Goal: Navigation & Orientation: Find specific page/section

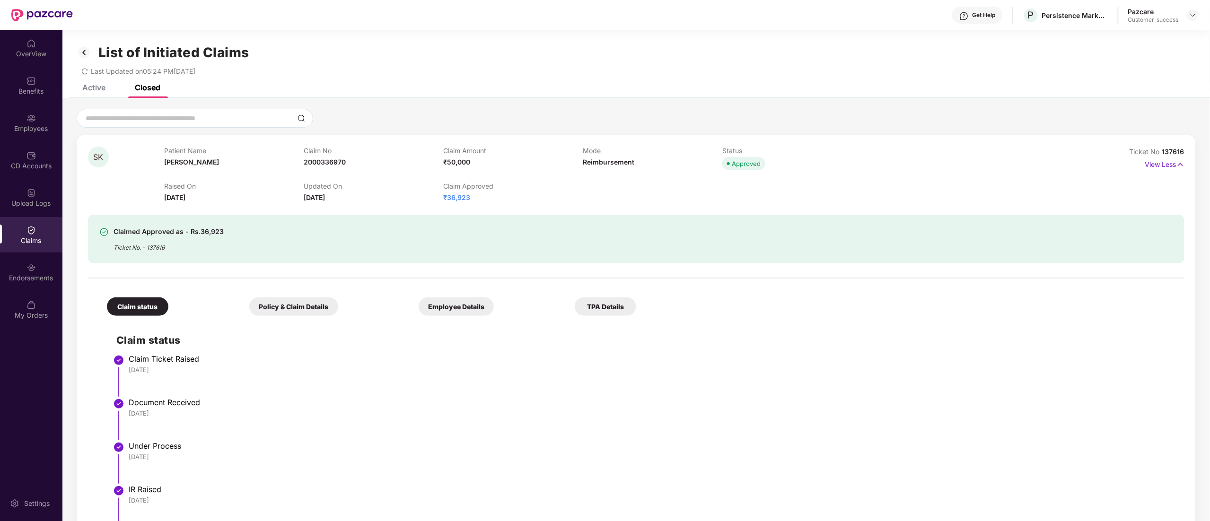
click at [85, 49] on img at bounding box center [84, 52] width 15 height 16
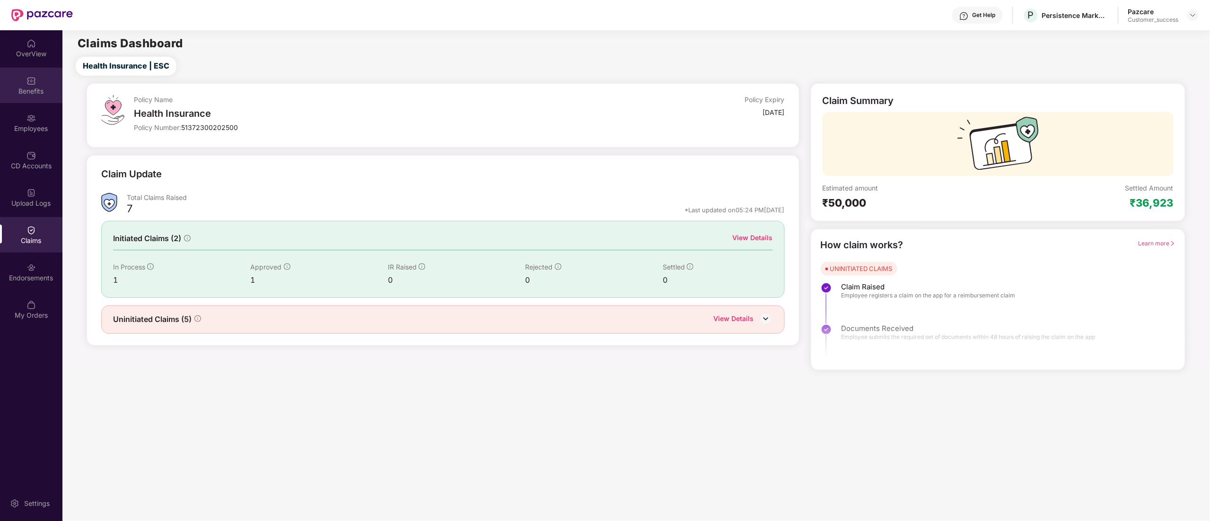
click at [30, 89] on div "Benefits" at bounding box center [31, 91] width 62 height 9
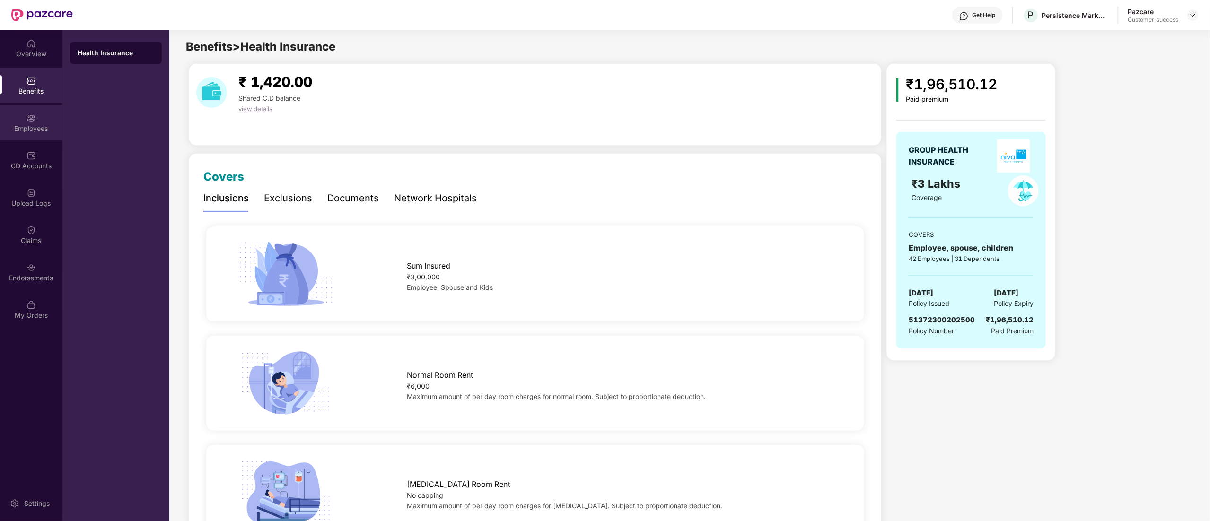
click at [21, 126] on div "Employees" at bounding box center [31, 128] width 62 height 9
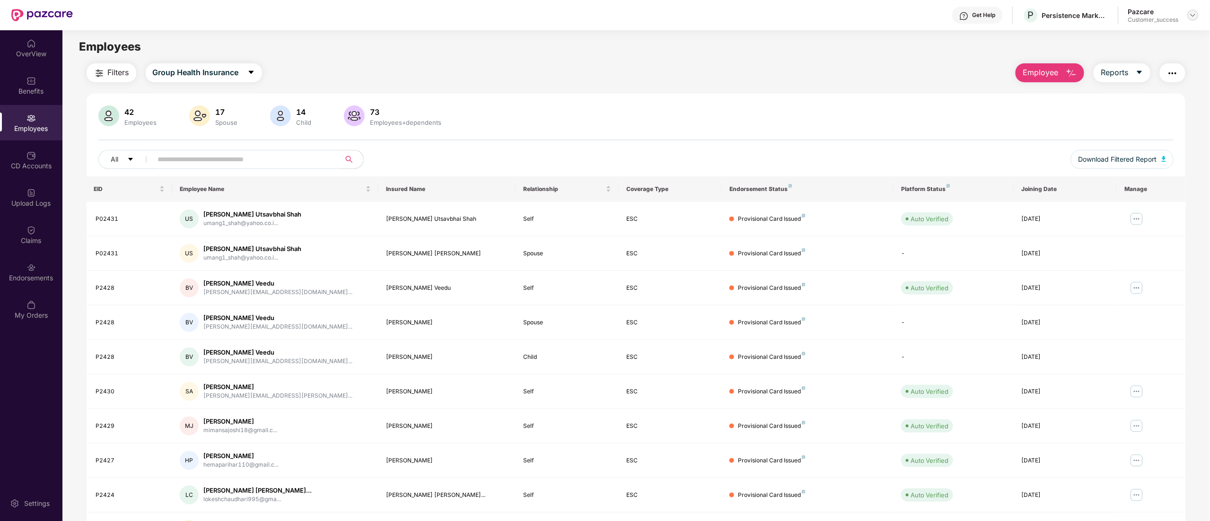
click at [1192, 15] on img at bounding box center [1193, 15] width 8 height 8
click at [1135, 41] on div "Switch to partner view" at bounding box center [1148, 37] width 123 height 18
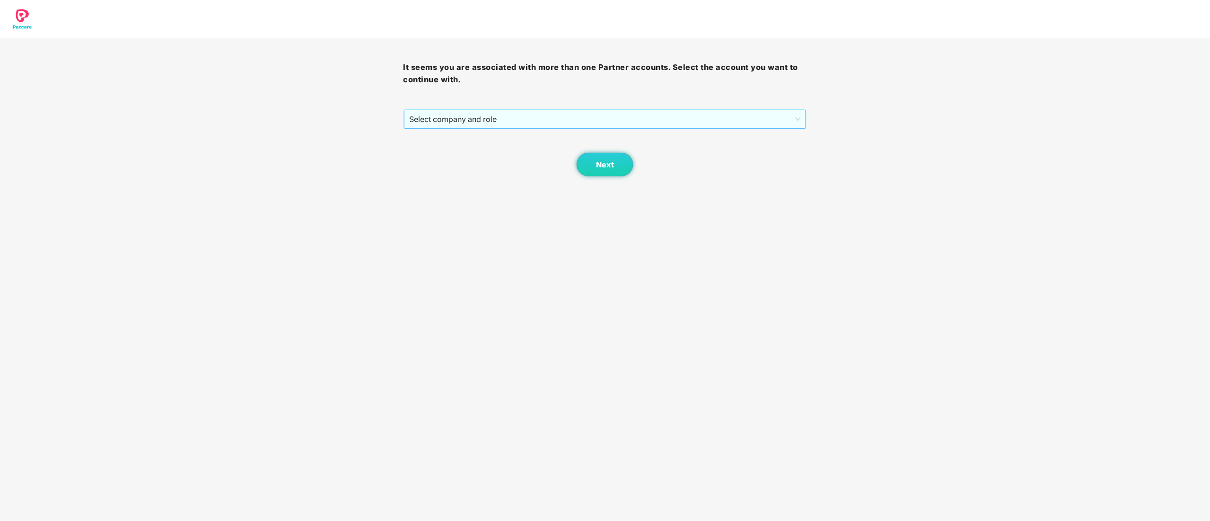
click at [455, 125] on span "Select company and role" at bounding box center [605, 119] width 391 height 18
click at [451, 154] on div "Pazcare - CUSTOMER_SUCCESS" at bounding box center [606, 153] width 392 height 10
click at [613, 160] on button "Next" at bounding box center [605, 165] width 57 height 24
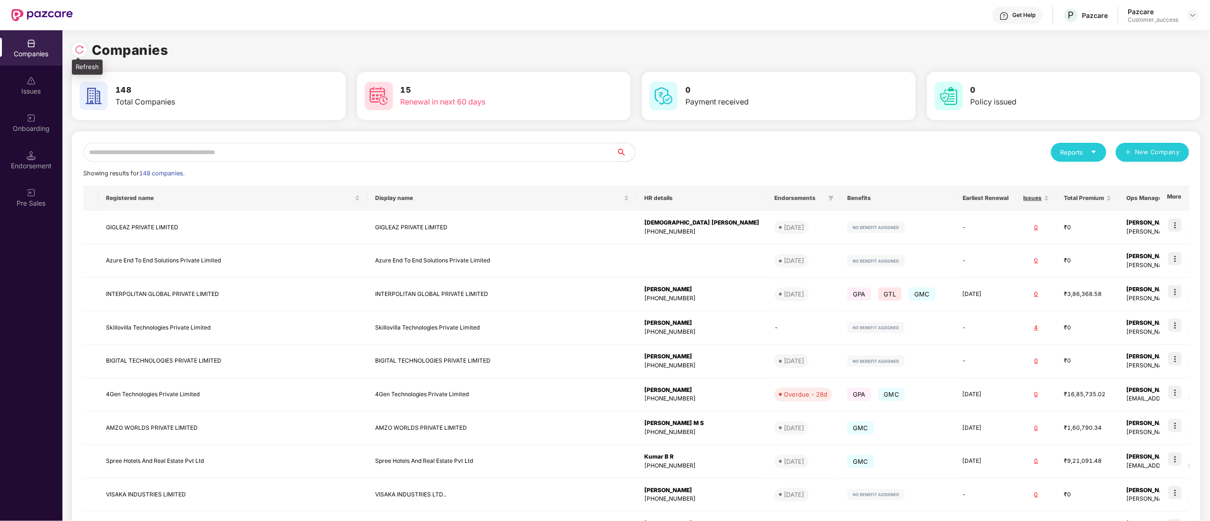
click at [79, 51] on img at bounding box center [79, 49] width 9 height 9
